Goal: Transaction & Acquisition: Purchase product/service

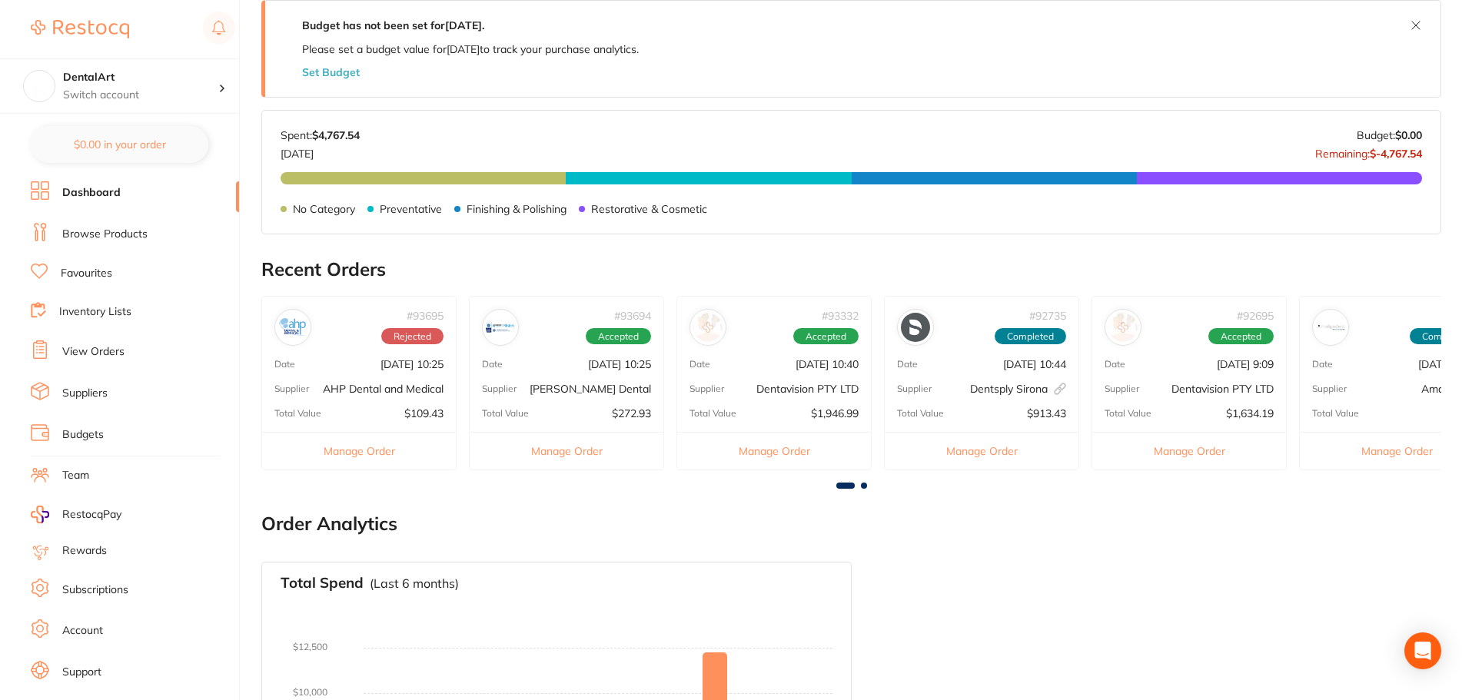
scroll to position [307, 0]
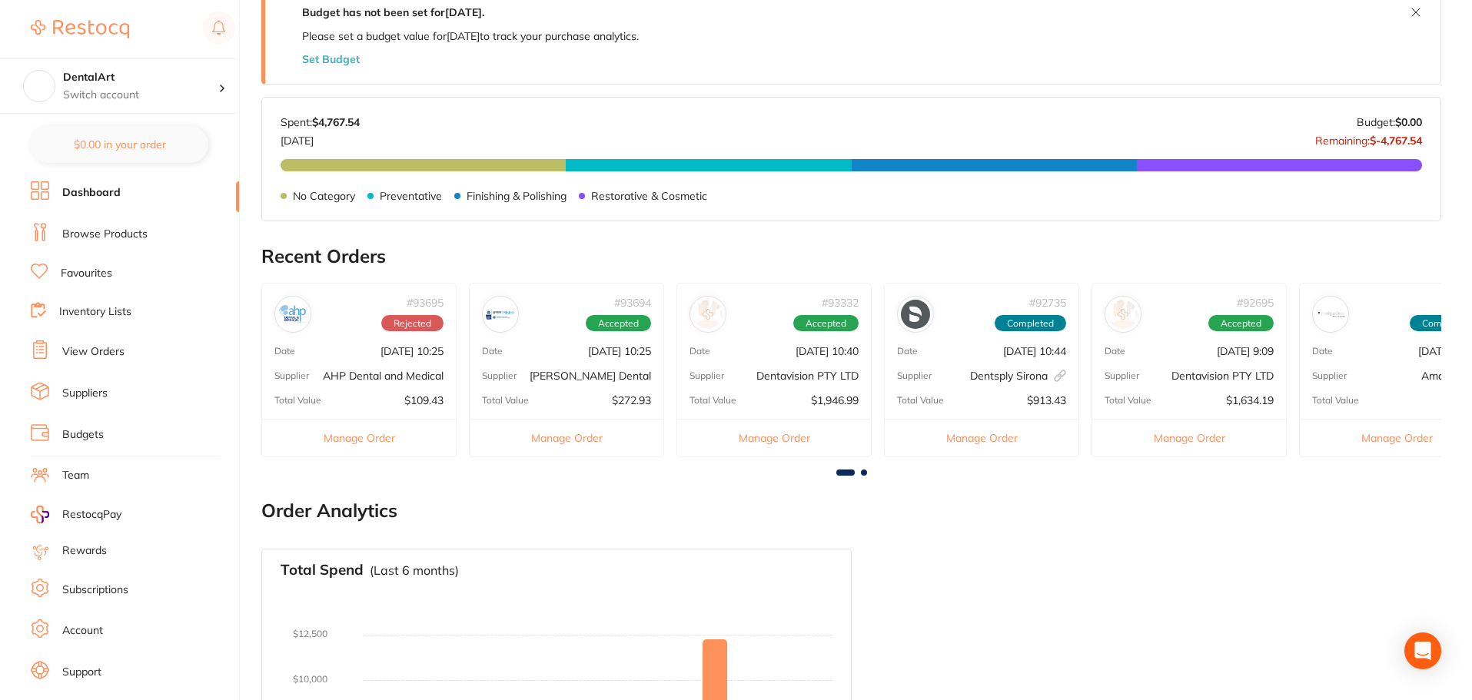
click at [374, 376] on p "AHP Dental and Medical" at bounding box center [383, 376] width 121 height 12
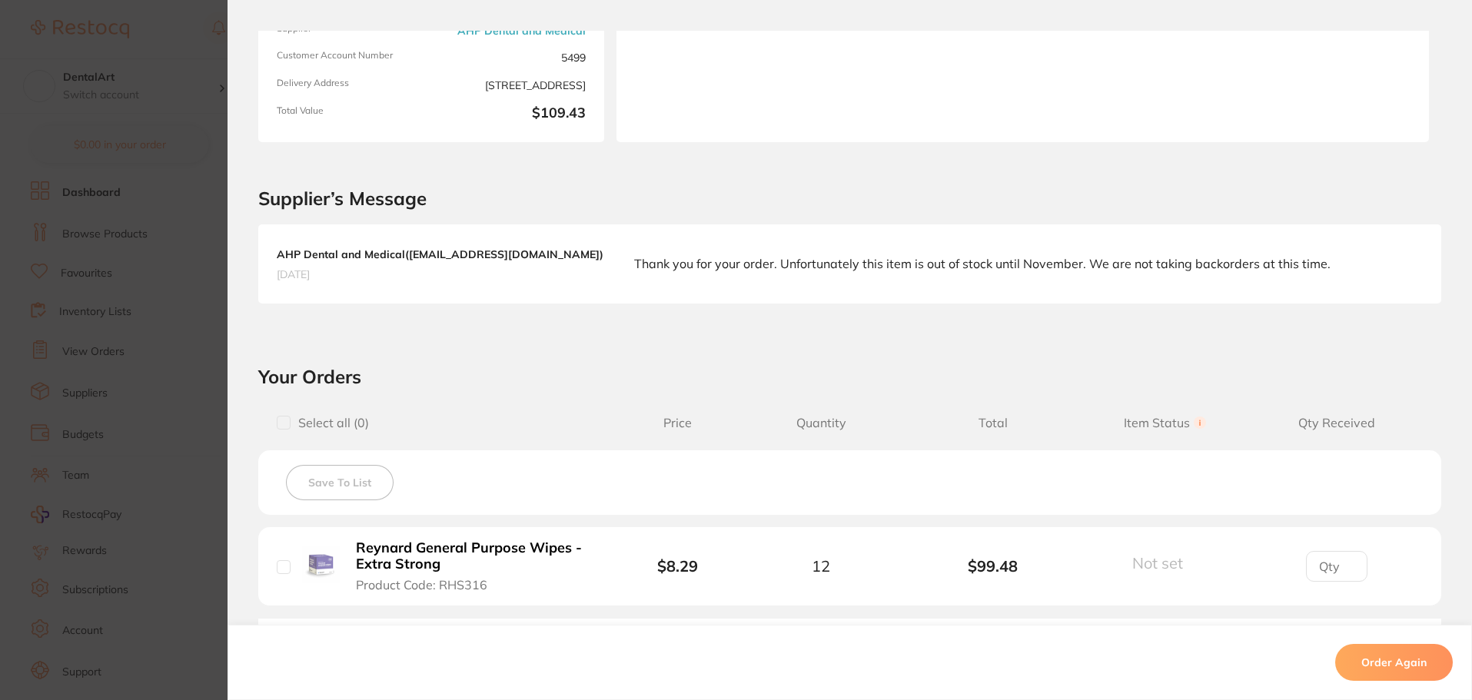
scroll to position [425, 0]
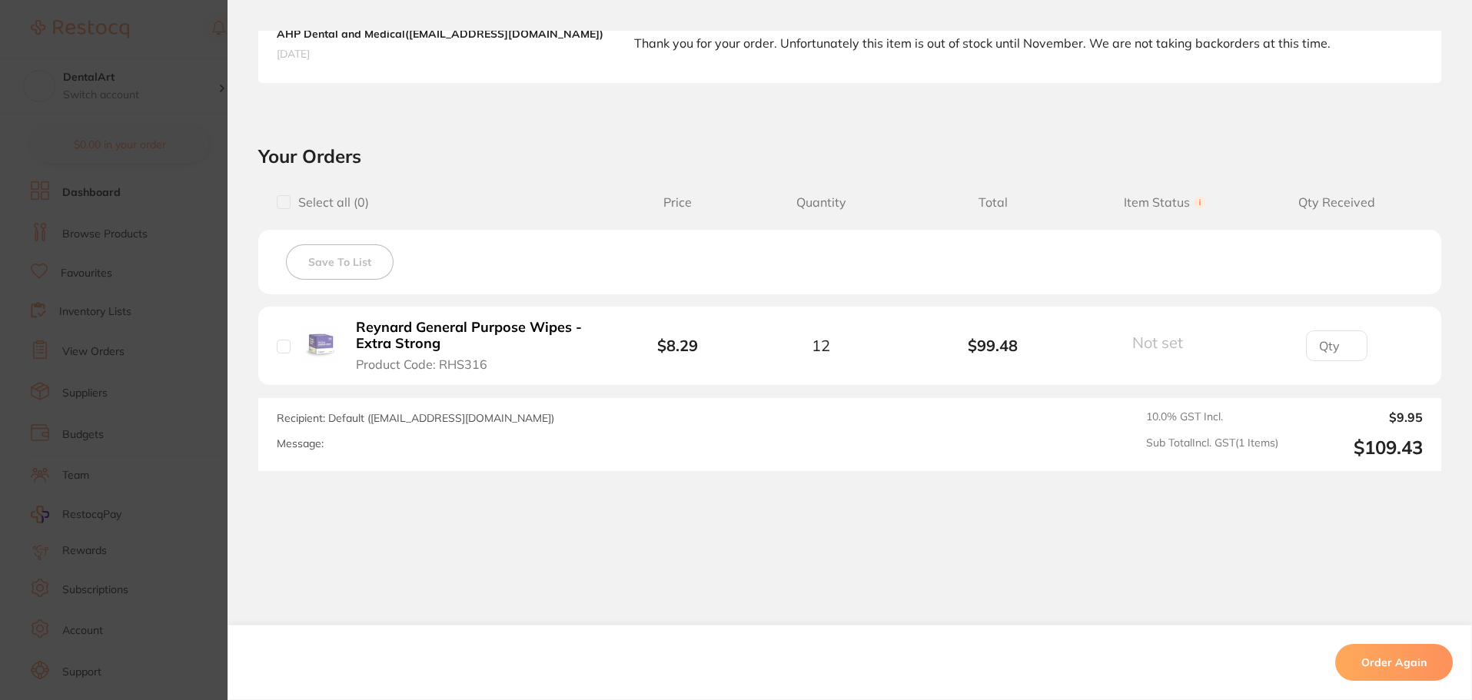
drag, startPoint x: 414, startPoint y: 333, endPoint x: 435, endPoint y: 337, distance: 21.3
click at [435, 337] on b "Reynard General Purpose Wipes - Extra Strong" at bounding box center [474, 336] width 237 height 32
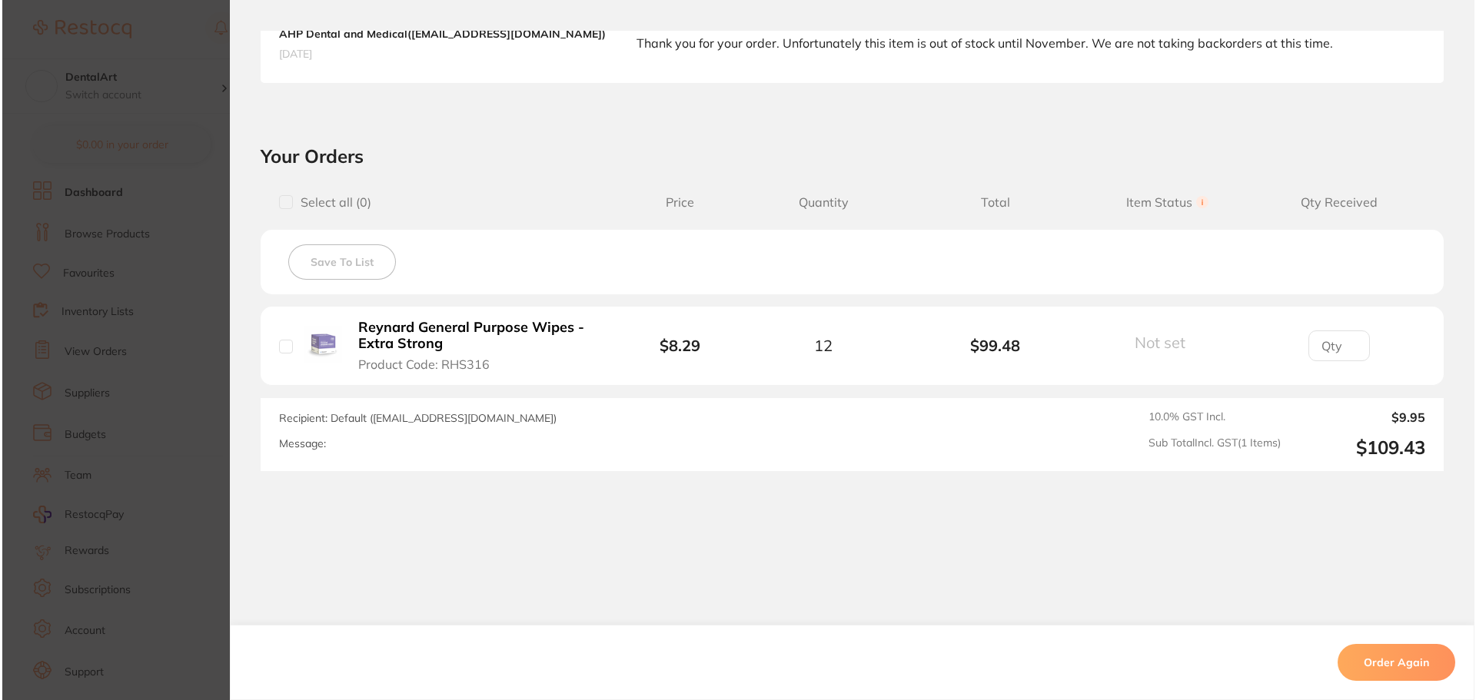
scroll to position [0, 0]
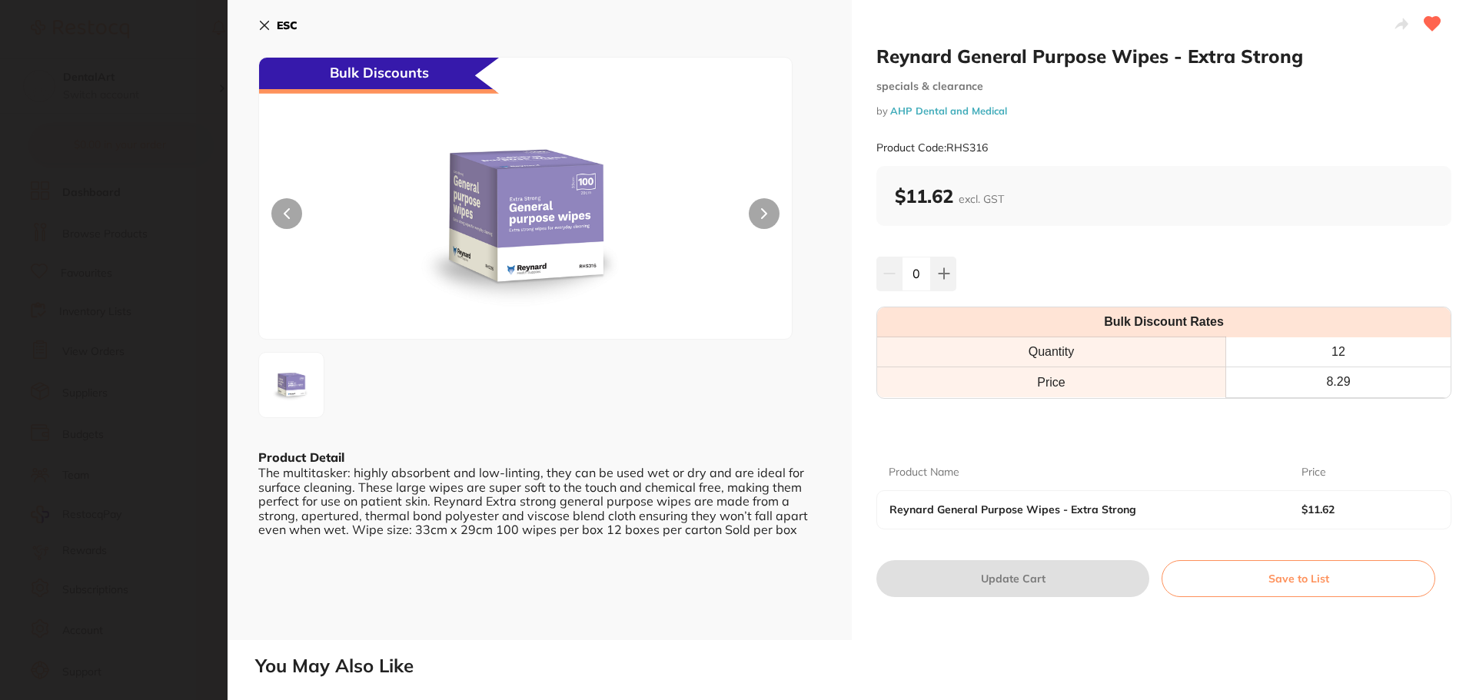
click at [270, 27] on icon at bounding box center [264, 25] width 12 height 12
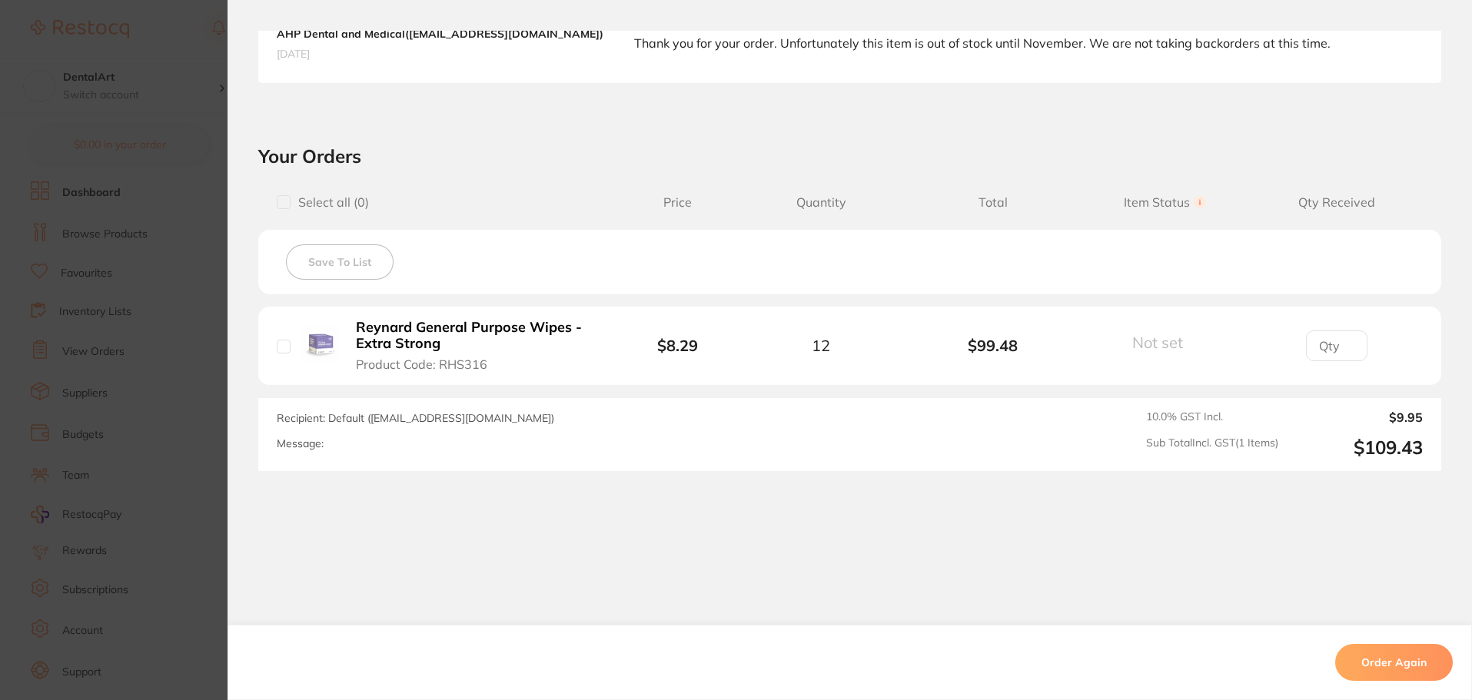
drag, startPoint x: 446, startPoint y: 339, endPoint x: 367, endPoint y: 325, distance: 80.4
click at [350, 315] on li "Reynard General Purpose Wipes - Extra Strong Product Code: RHS316 $8.29 12 $99.…" at bounding box center [849, 346] width 1183 height 79
drag, startPoint x: 415, startPoint y: 334, endPoint x: 447, endPoint y: 350, distance: 35.8
click at [465, 390] on div "Select all ( 0 ) Price Quantity Total Item Status You can use this feature to t…" at bounding box center [849, 327] width 1183 height 288
drag, startPoint x: 438, startPoint y: 343, endPoint x: 367, endPoint y: 324, distance: 73.1
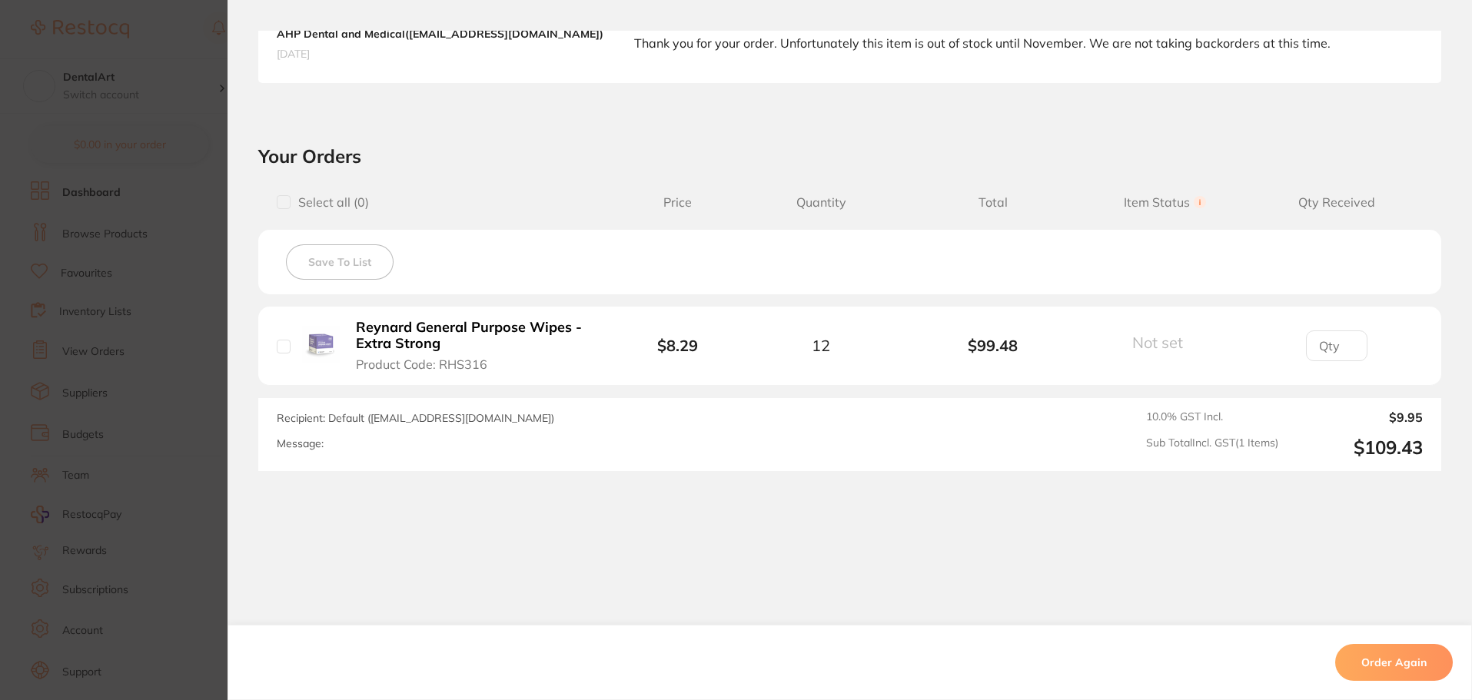
click at [360, 324] on b "Reynard General Purpose Wipes - Extra Strong" at bounding box center [474, 336] width 237 height 32
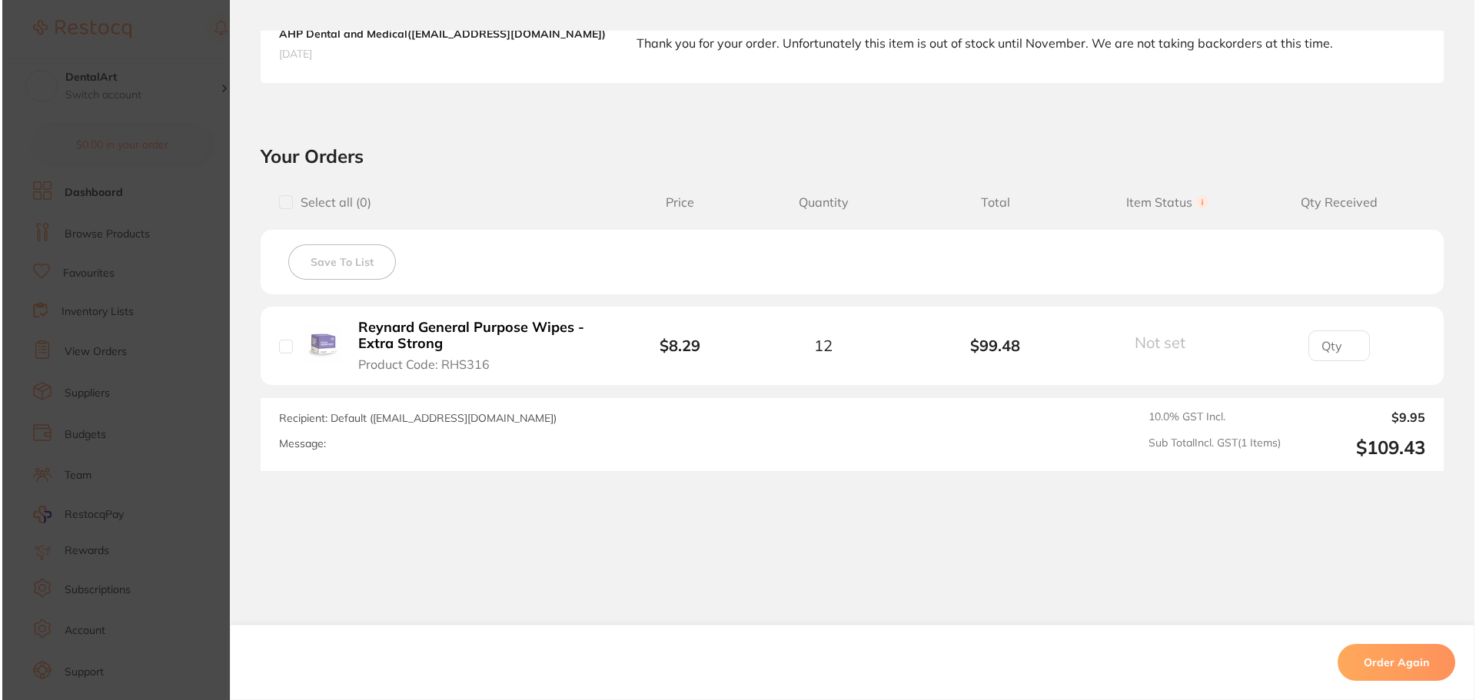
scroll to position [0, 0]
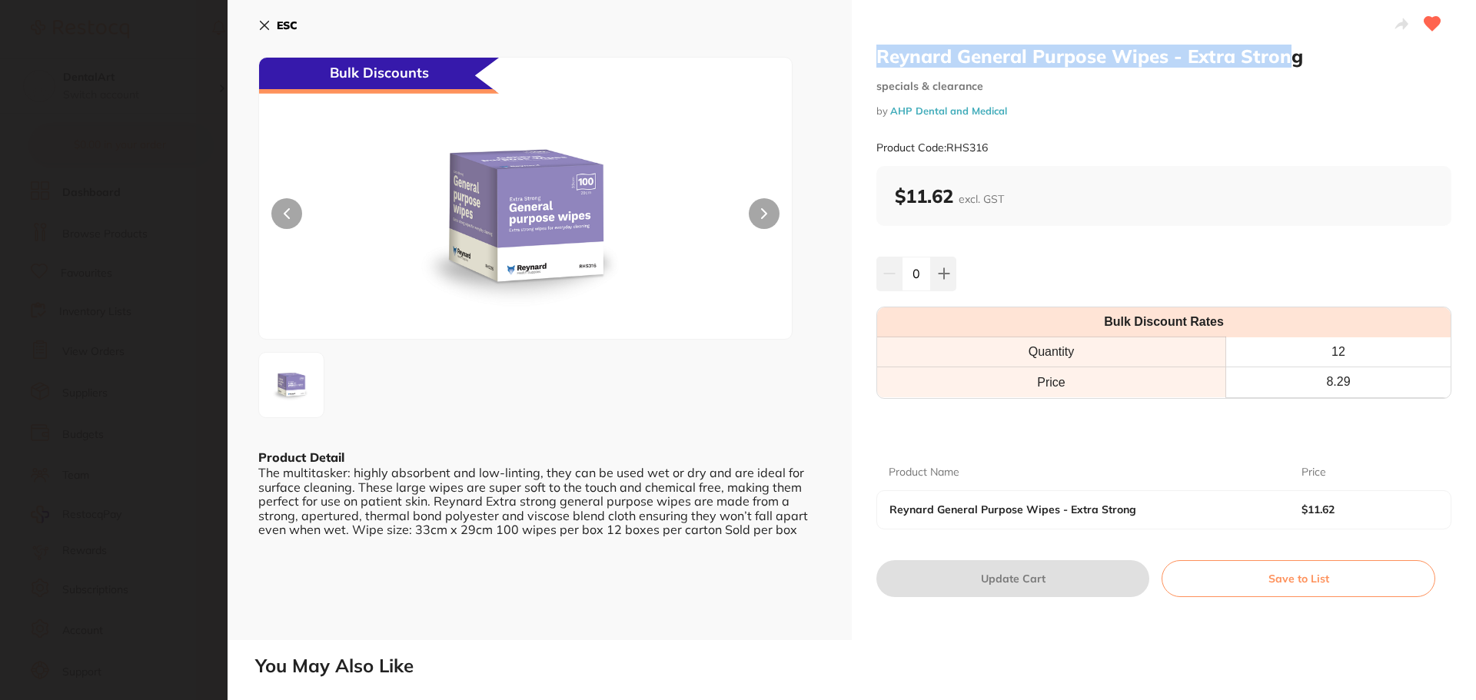
drag, startPoint x: 1290, startPoint y: 56, endPoint x: 925, endPoint y: 45, distance: 364.5
click at [928, 42] on div "Reynard General Purpose Wipes - Extra Strong specials & clearance by AHP Dental…" at bounding box center [1164, 320] width 624 height 640
copy h2 "Reynard General Purpose Wipes - Extra Stron"
click at [270, 28] on icon at bounding box center [264, 25] width 12 height 12
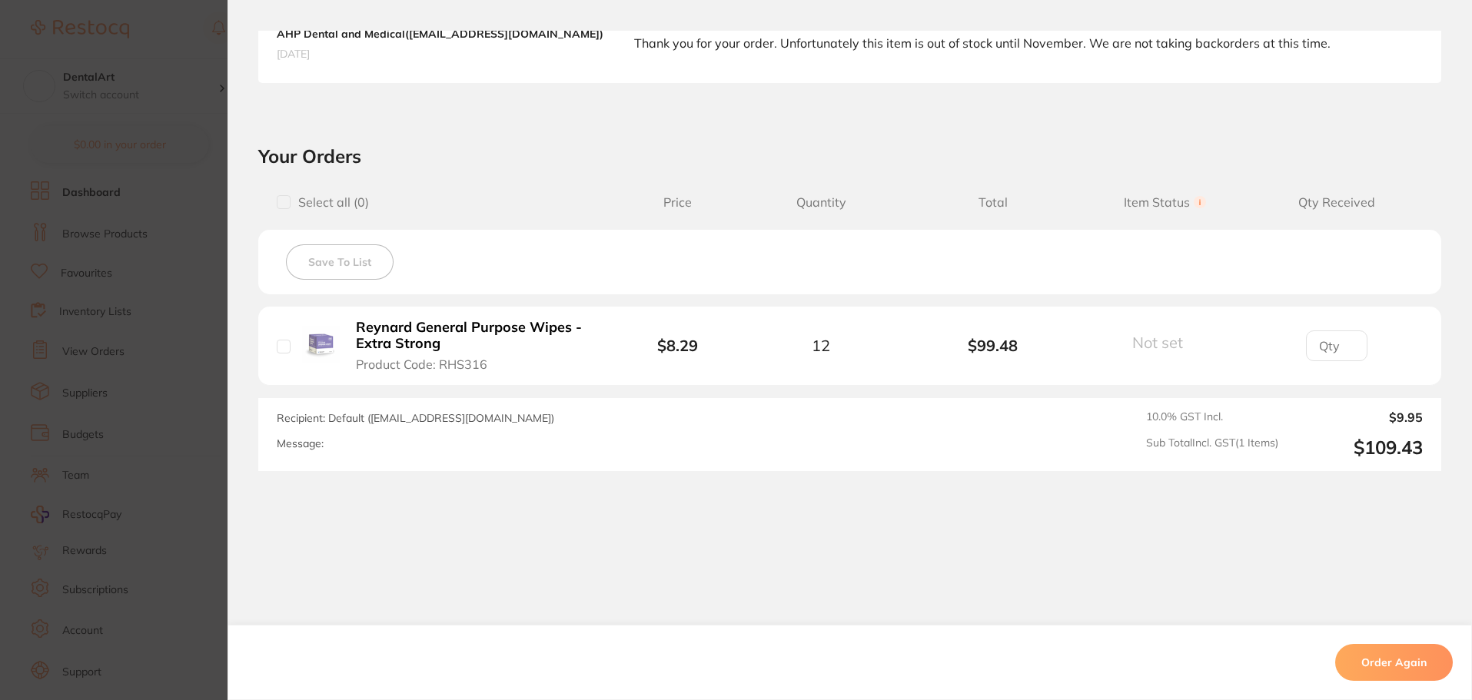
click at [258, 42] on div "AHP Dental and Medical ( [EMAIL_ADDRESS][DOMAIN_NAME] ) [DATE] Thank you for yo…" at bounding box center [849, 43] width 1183 height 78
click at [258, 35] on div "AHP Dental and Medical ( [EMAIL_ADDRESS][DOMAIN_NAME] ) [DATE] Thank you for yo…" at bounding box center [849, 43] width 1183 height 78
click at [256, 12] on div "Order ID: Restocq- 93695 Order Information Rejected Order Order Date [DATE] 10:…" at bounding box center [850, 350] width 1244 height 700
drag, startPoint x: 732, startPoint y: 495, endPoint x: 51, endPoint y: 109, distance: 782.0
click at [726, 493] on div "Order ID: Restocq- 93695 Order Information Rejected Order Order Date [DATE] 10:…" at bounding box center [850, 365] width 1244 height 669
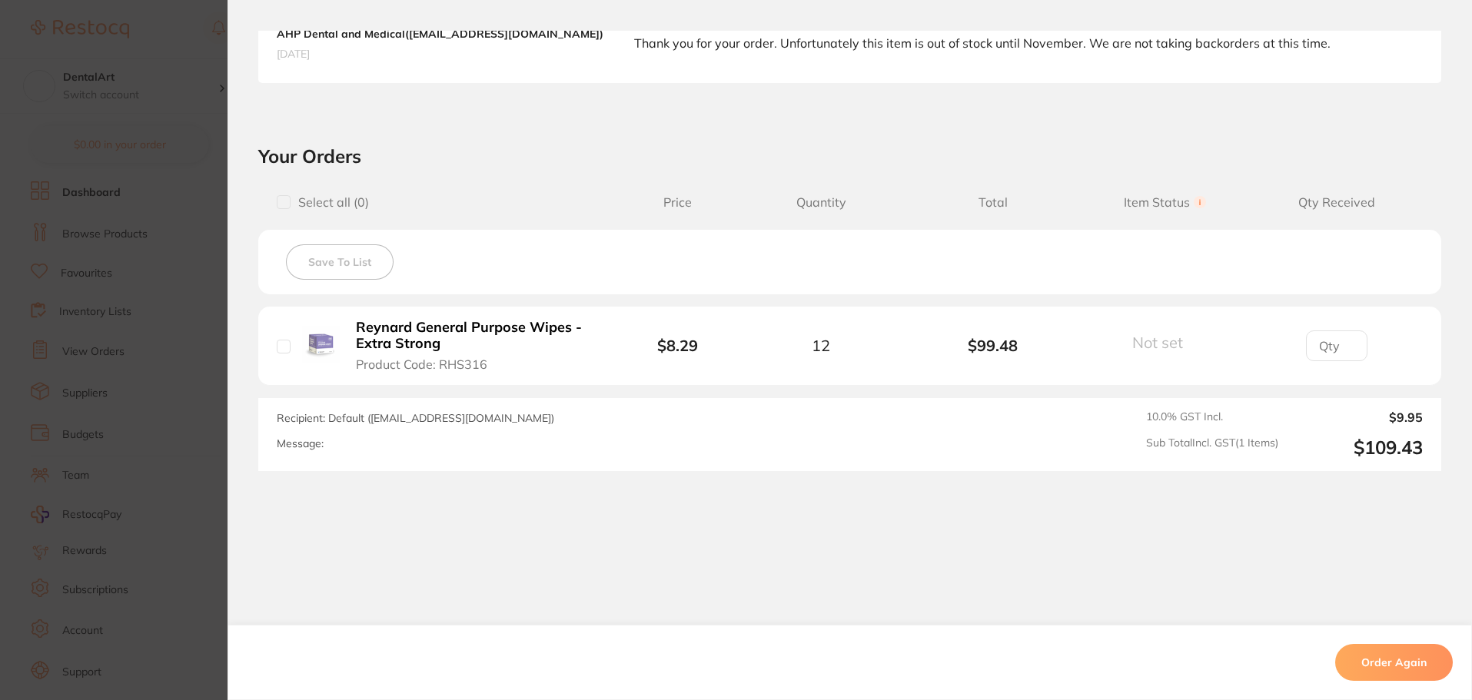
click at [128, 68] on section "Order ID: Restocq- 93695 Order Information Rejected Order Order Date [DATE] 10:…" at bounding box center [736, 350] width 1472 height 700
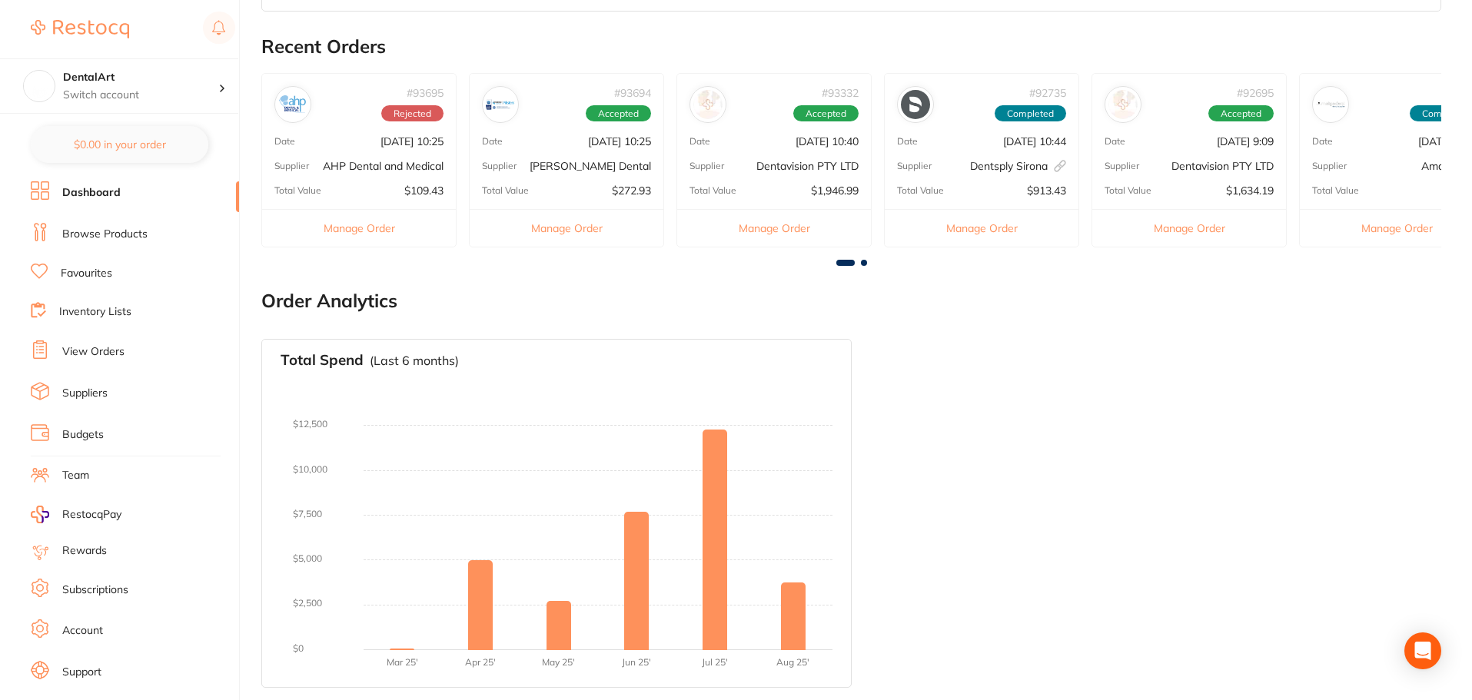
click at [104, 235] on link "Browse Products" at bounding box center [104, 234] width 85 height 15
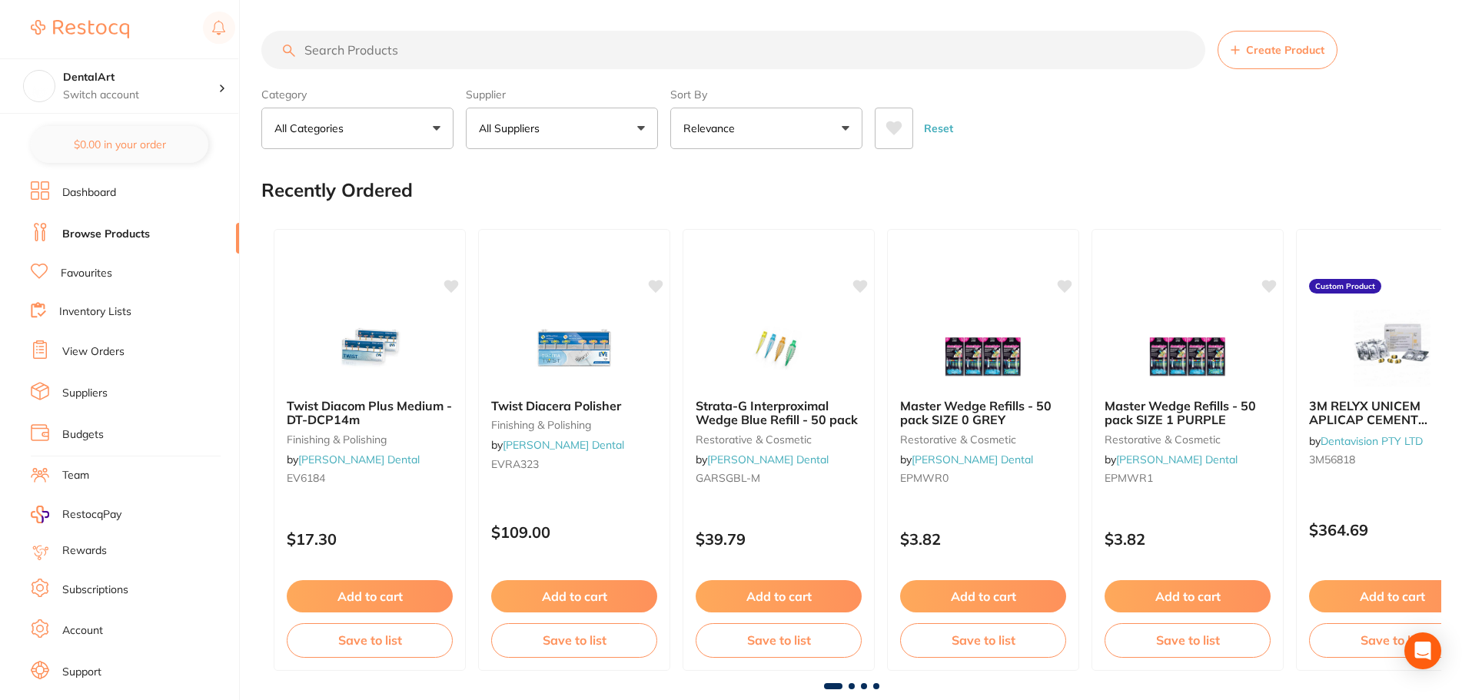
click at [377, 48] on input "search" at bounding box center [733, 50] width 944 height 38
paste input "Reynard General Purpose Wipes - Extra Stron"
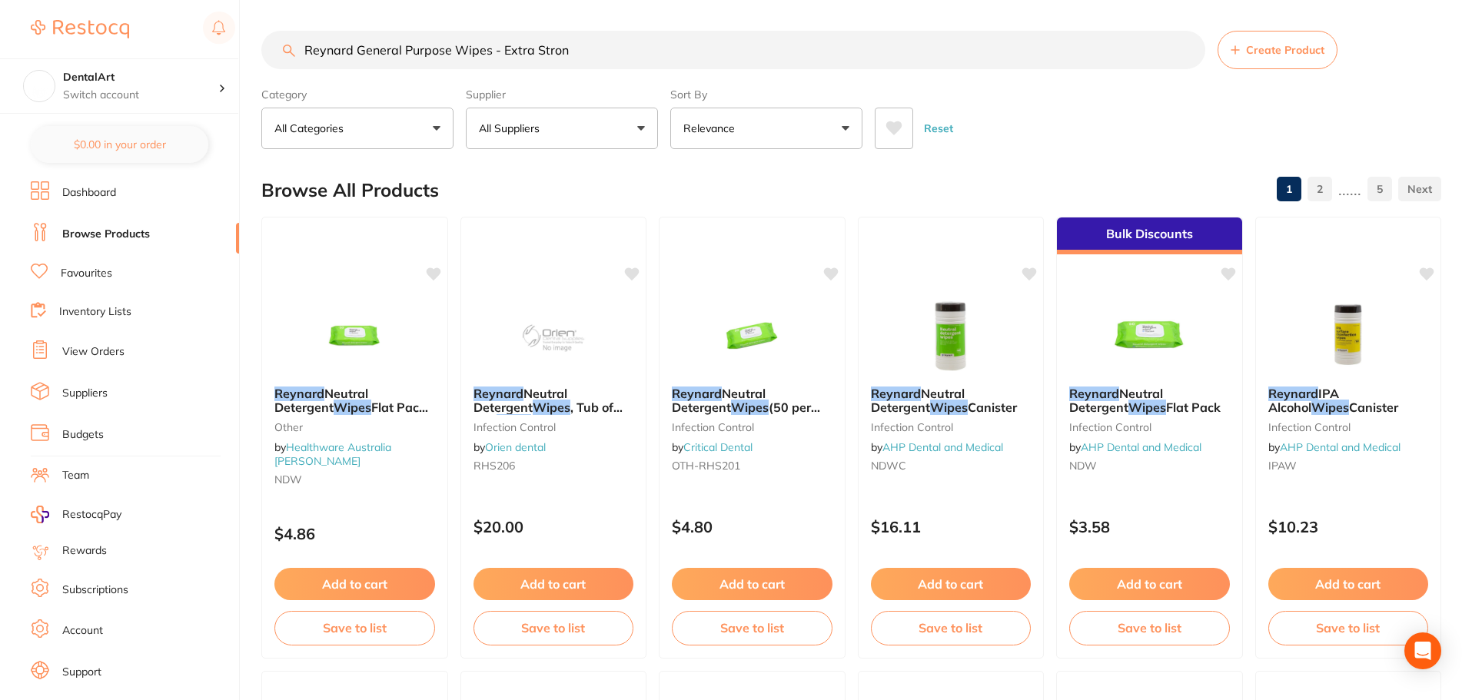
scroll to position [1, 0]
drag, startPoint x: 585, startPoint y: 56, endPoint x: 497, endPoint y: 61, distance: 87.8
click at [497, 61] on input "Reynard General Purpose Wipes - Extra Stron" at bounding box center [733, 50] width 944 height 38
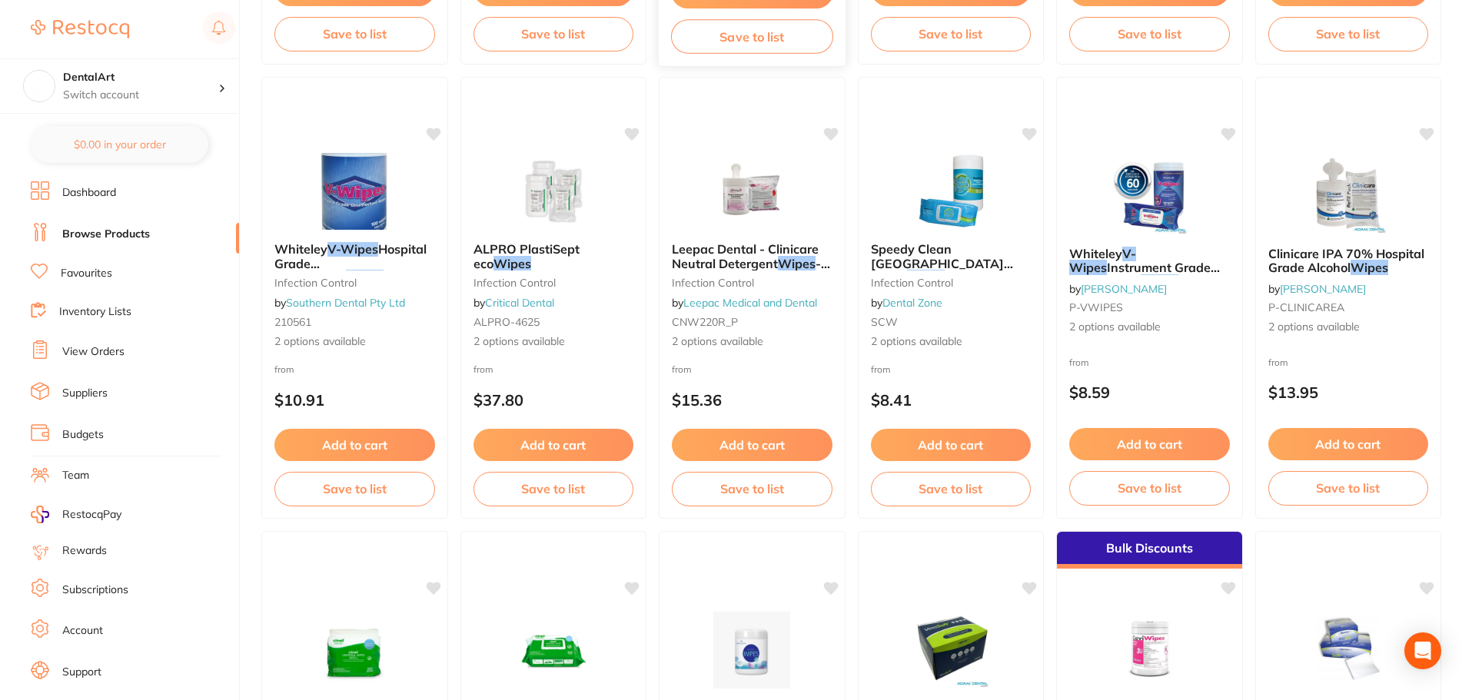
scroll to position [3151, 0]
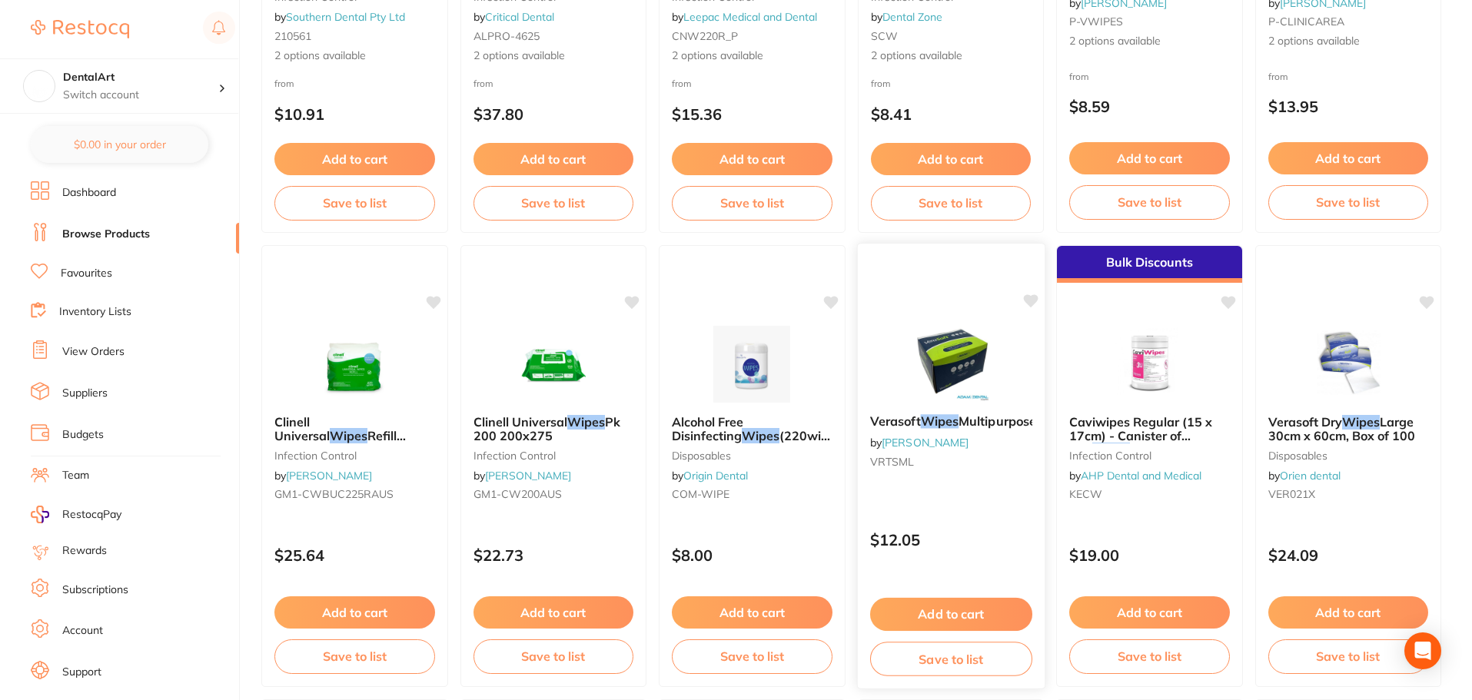
type input "Reynard General Purpose Wipes"
click at [912, 373] on img at bounding box center [951, 364] width 100 height 77
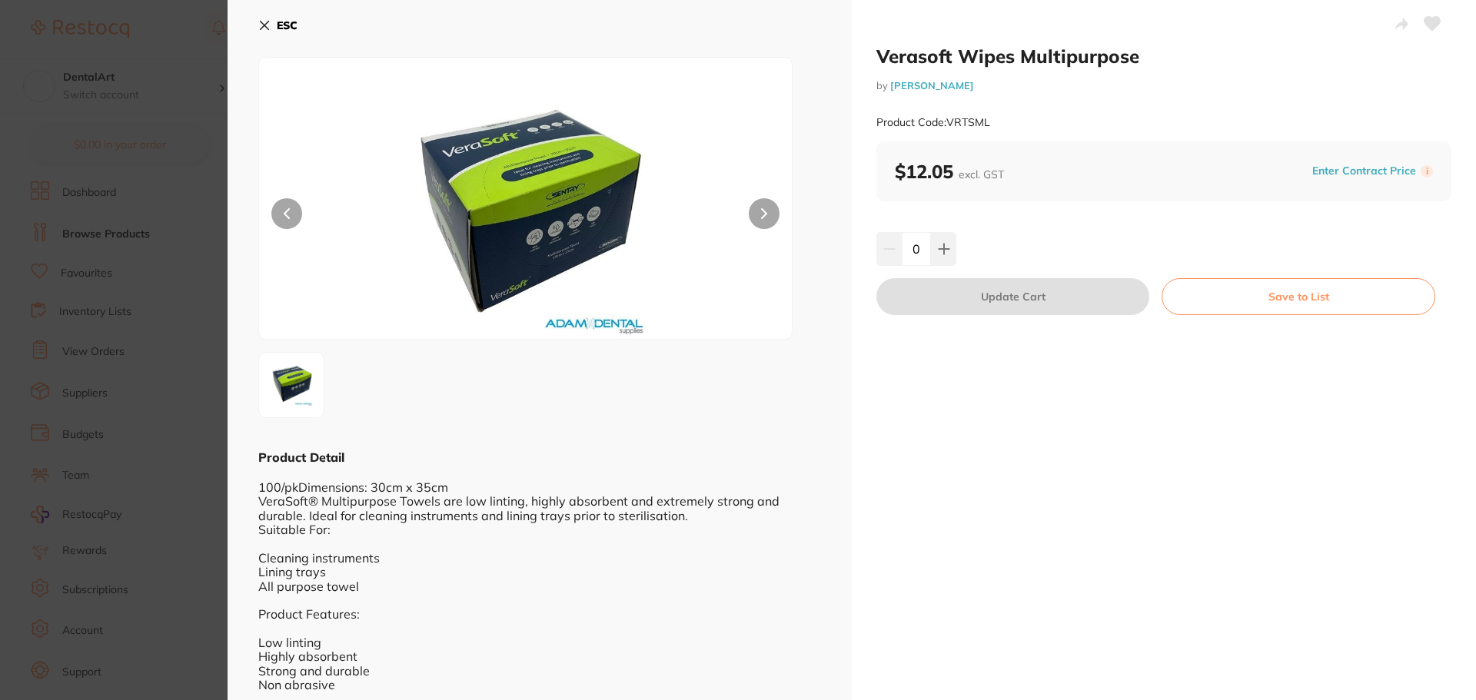
click at [761, 216] on icon at bounding box center [764, 213] width 6 height 11
click at [261, 22] on icon at bounding box center [265, 26] width 8 height 8
